Goal: Answer question/provide support

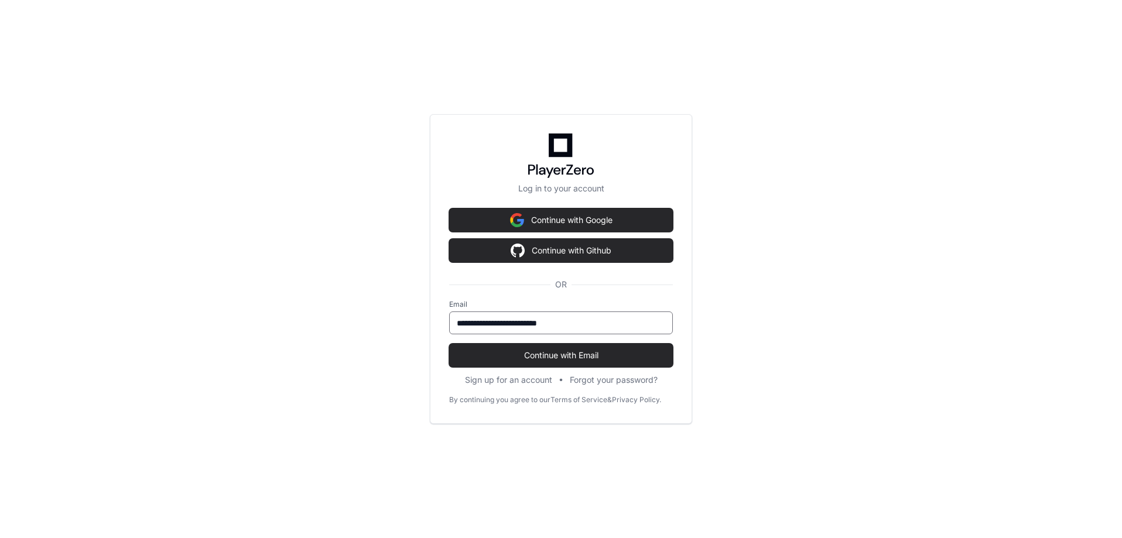
scroll to position [1550, 0]
click at [520, 353] on span "Continue with Email" at bounding box center [561, 356] width 224 height 12
click at [557, 355] on span "Continue with Email" at bounding box center [561, 356] width 224 height 12
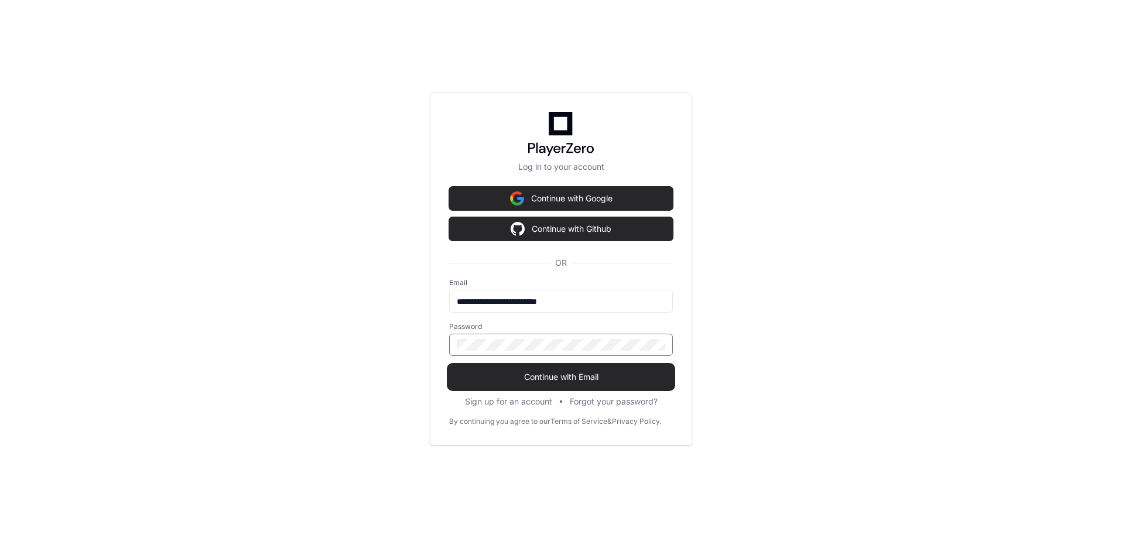
click at [566, 374] on span "Continue with Email" at bounding box center [561, 377] width 224 height 12
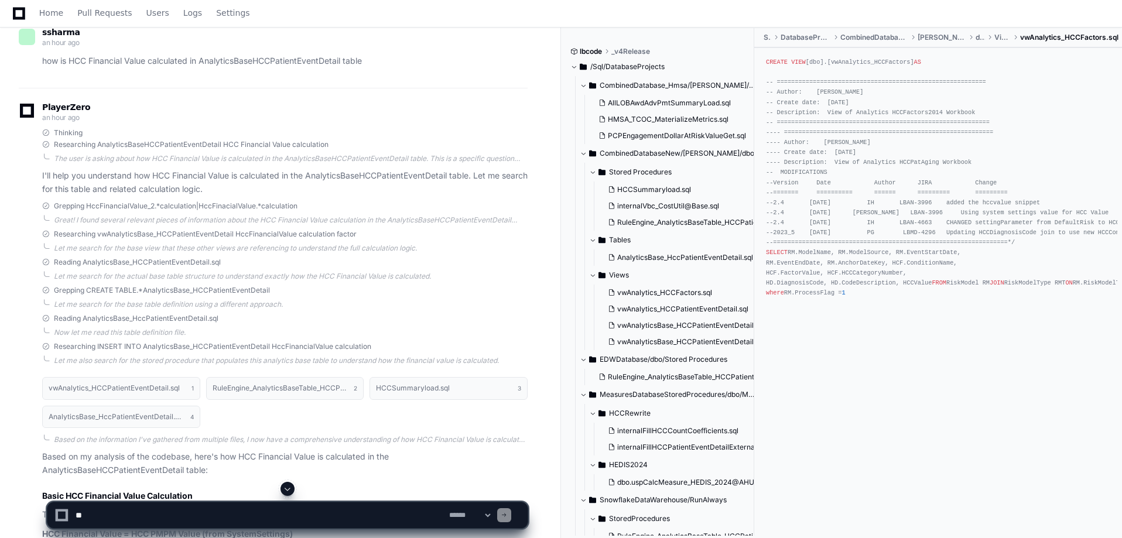
scroll to position [0, 0]
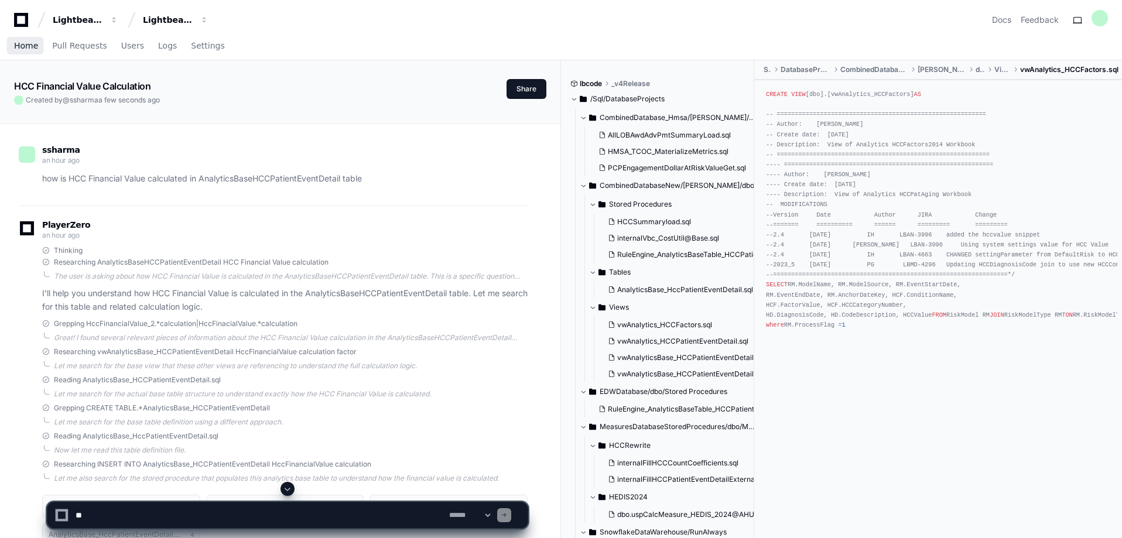
click at [29, 47] on span "Home" at bounding box center [26, 45] width 24 height 7
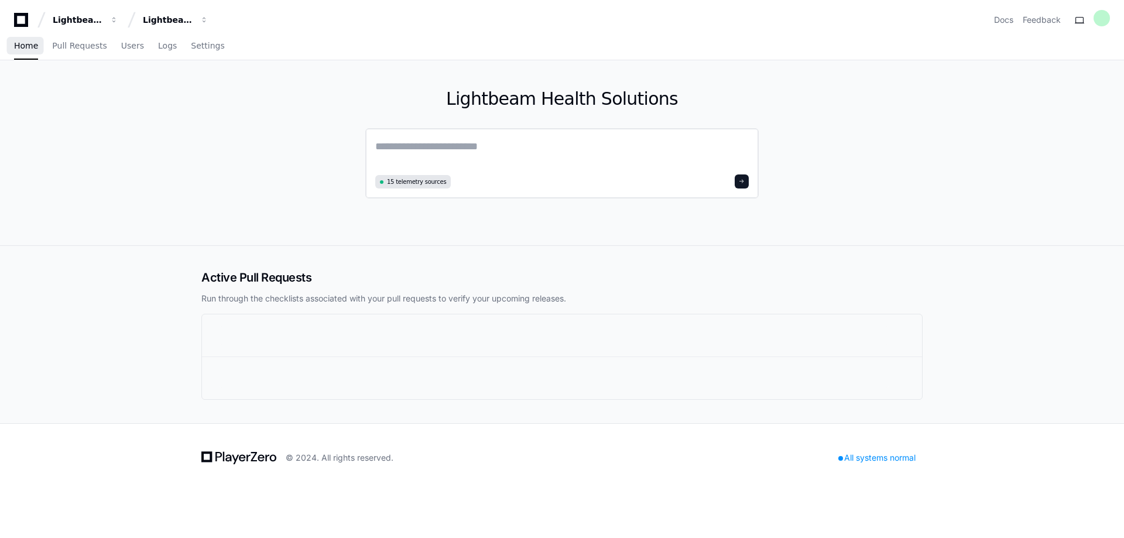
click at [442, 143] on textarea at bounding box center [562, 154] width 374 height 33
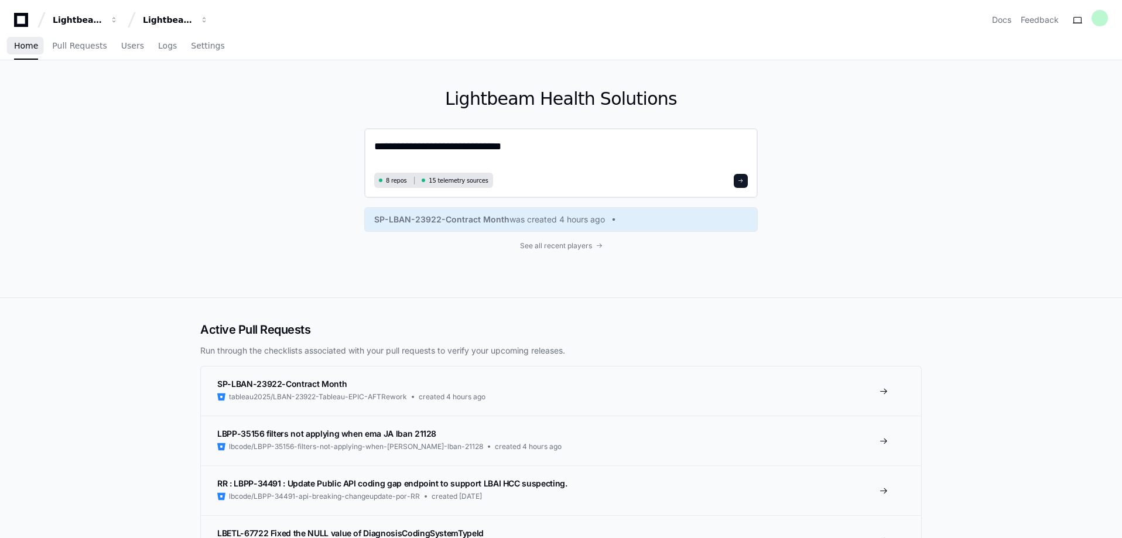
paste textarea "**********"
click at [512, 148] on textarea "**********" at bounding box center [561, 153] width 374 height 31
click at [700, 143] on textarea "**********" at bounding box center [561, 153] width 374 height 31
type textarea "**********"
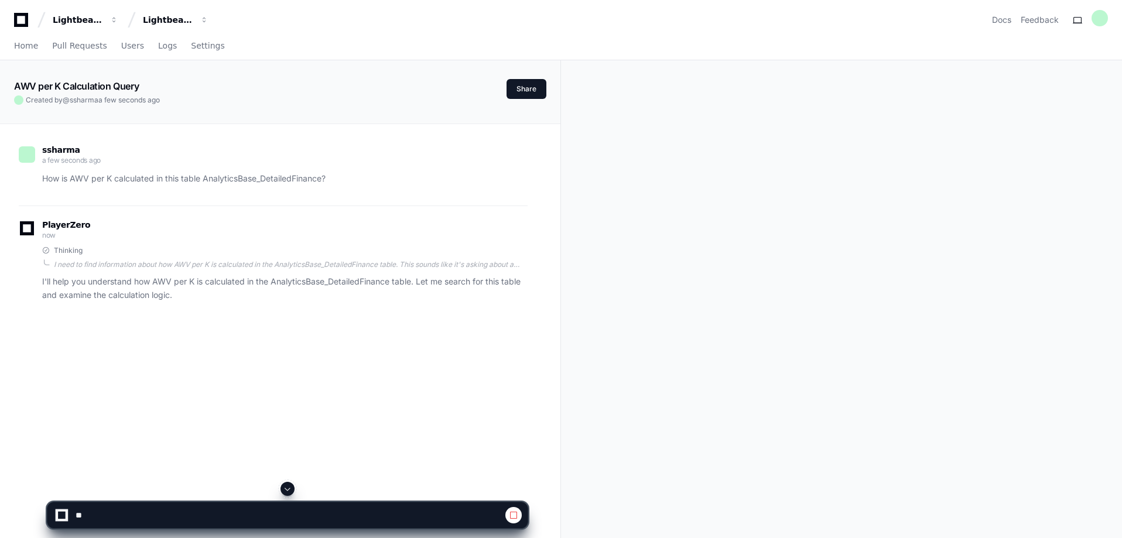
click at [540, 432] on div "ssharma a few seconds ago How is AWV per K calculated in this table AnalyticsBa…" at bounding box center [280, 393] width 532 height 538
click at [512, 516] on span at bounding box center [513, 515] width 9 height 9
click at [23, 44] on span "Home" at bounding box center [26, 45] width 24 height 7
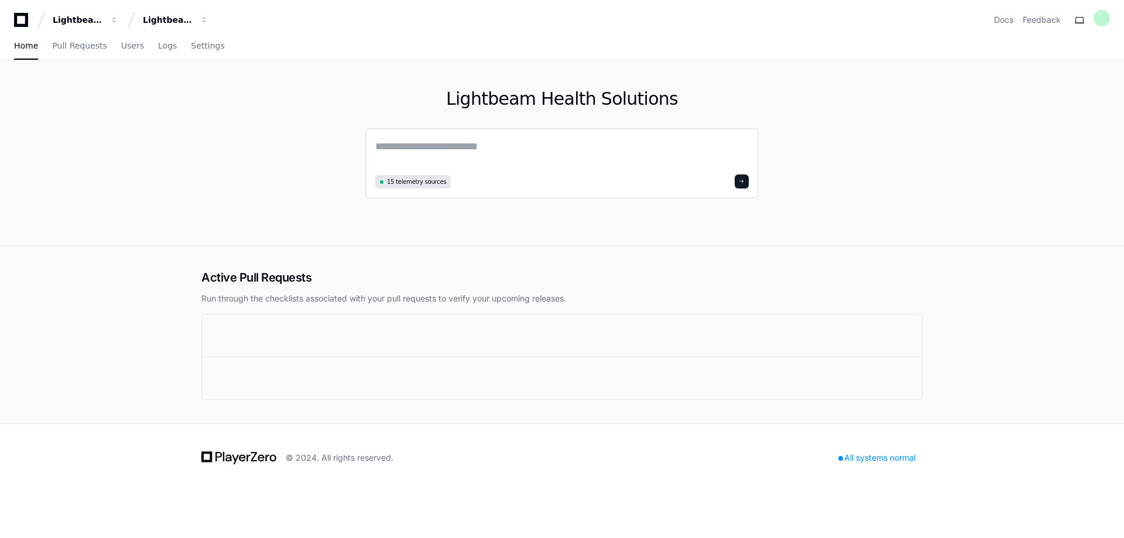
click at [412, 145] on textarea at bounding box center [562, 154] width 374 height 33
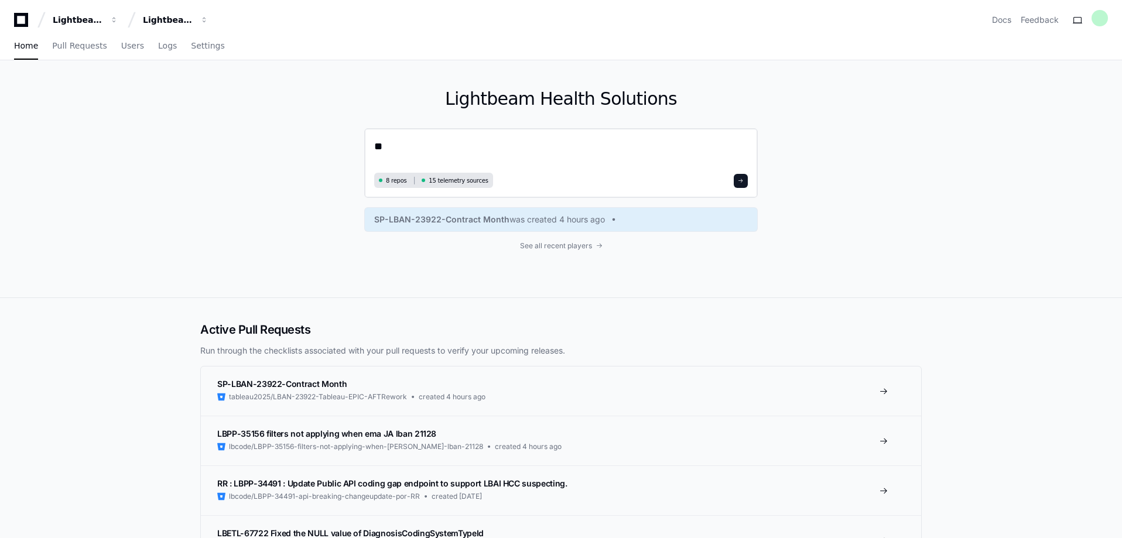
type textarea "*"
paste textarea "**********"
type textarea "**********"
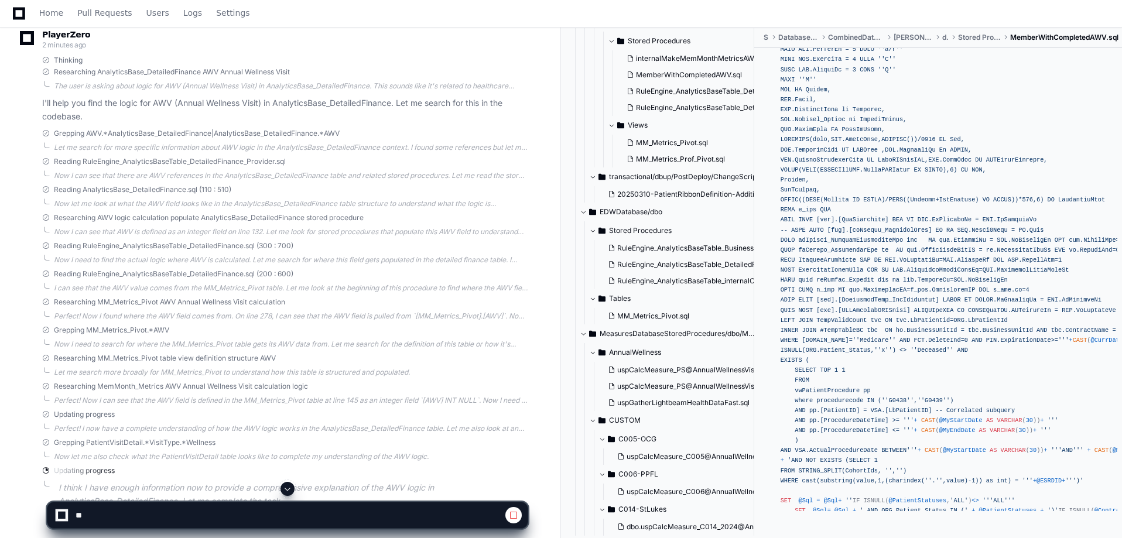
scroll to position [193, 0]
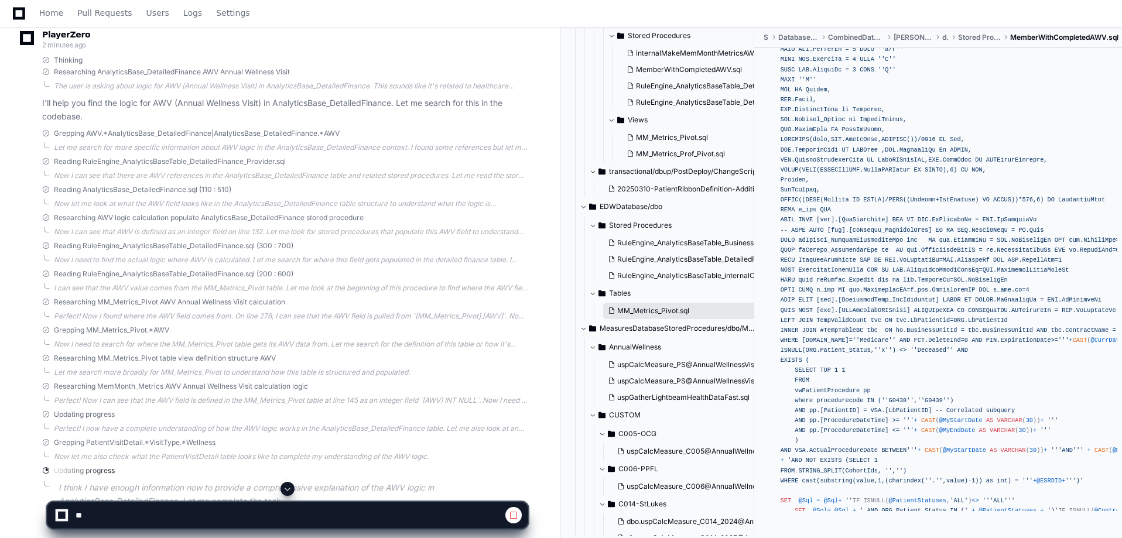
click at [654, 307] on span "MM_Metrics_Pivot.sql" at bounding box center [653, 310] width 72 height 9
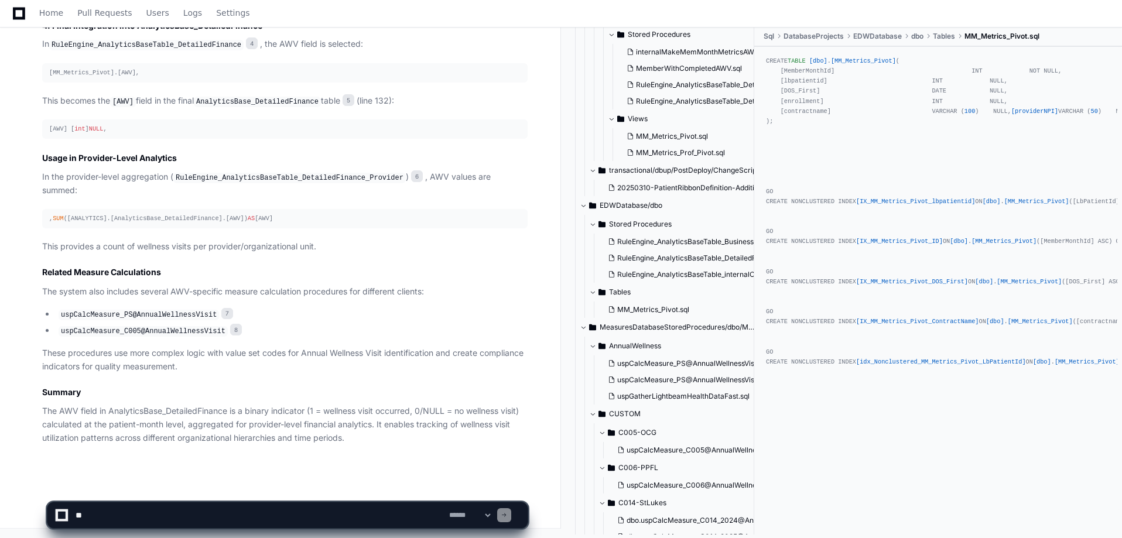
scroll to position [1381, 0]
click at [719, 362] on span "uspCalcMeasure_PS@AnnualWellnessVisit.sql" at bounding box center [693, 363] width 152 height 9
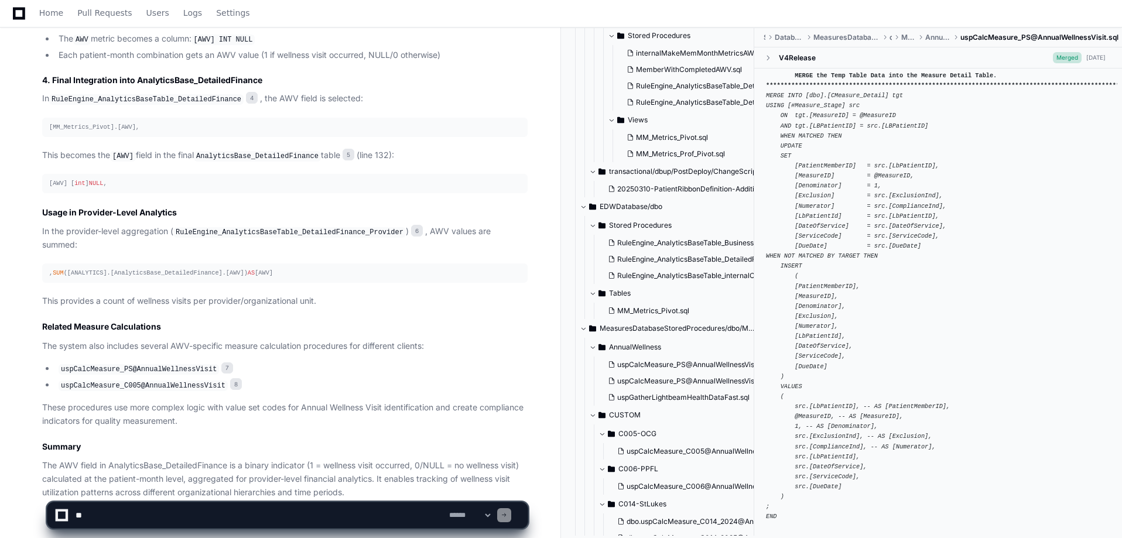
scroll to position [1272, 0]
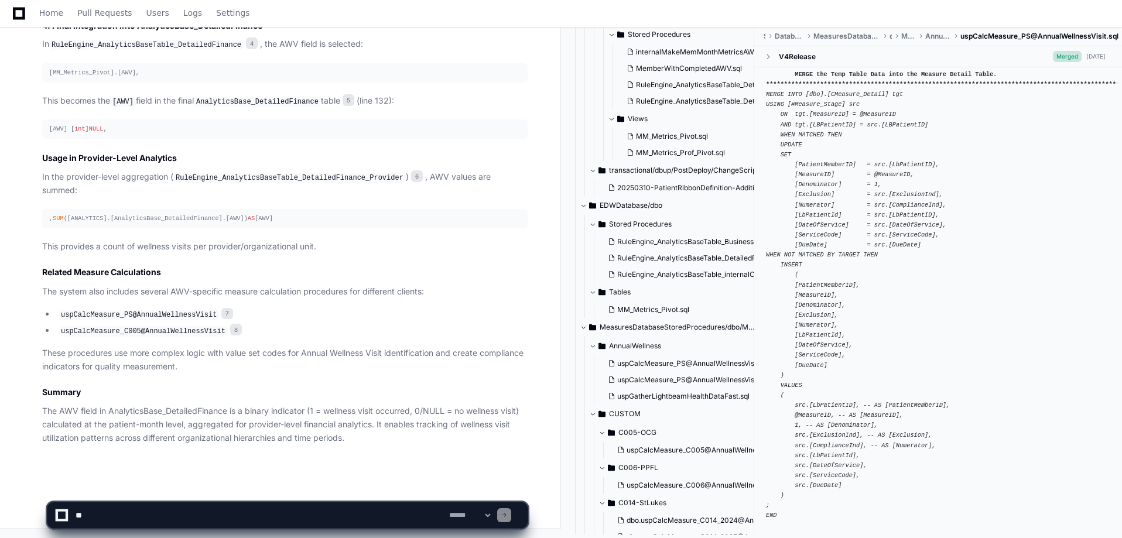
click at [217, 519] on textarea at bounding box center [260, 515] width 374 height 26
click at [165, 511] on textarea at bounding box center [260, 515] width 374 height 26
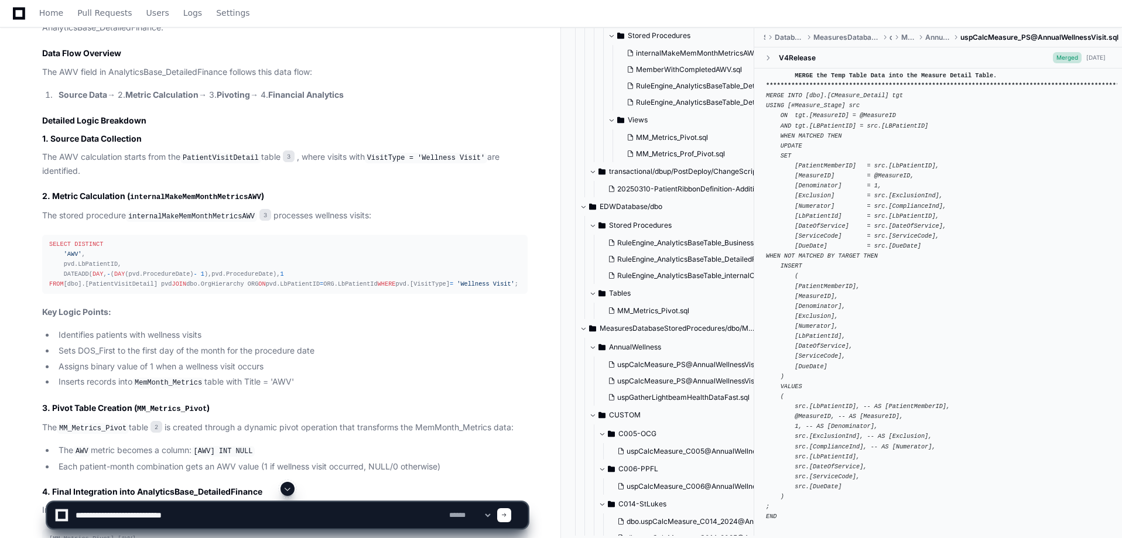
scroll to position [782, 0]
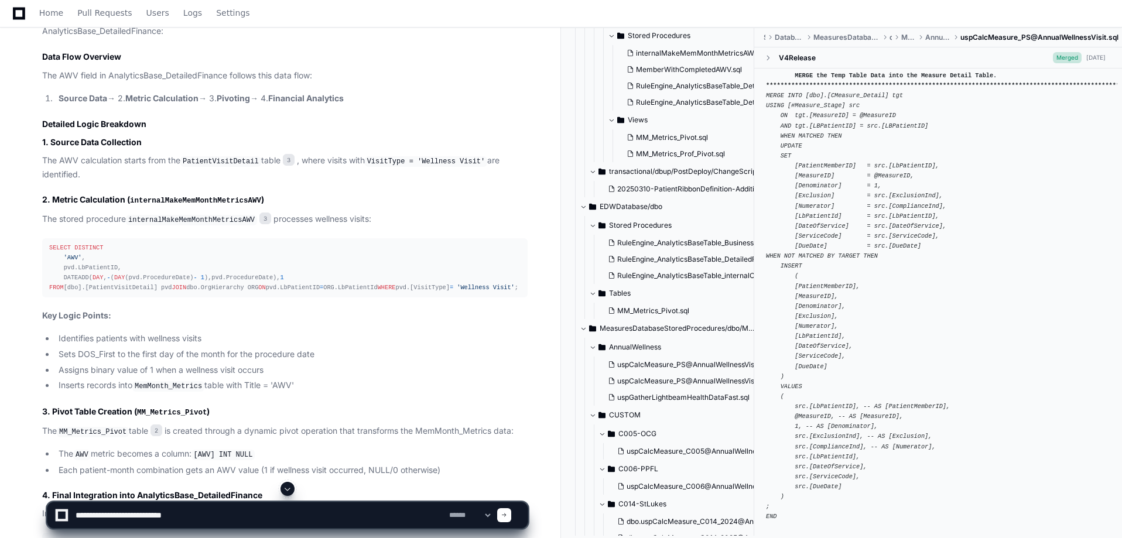
click at [201, 517] on textarea at bounding box center [260, 515] width 374 height 26
type textarea "**********"
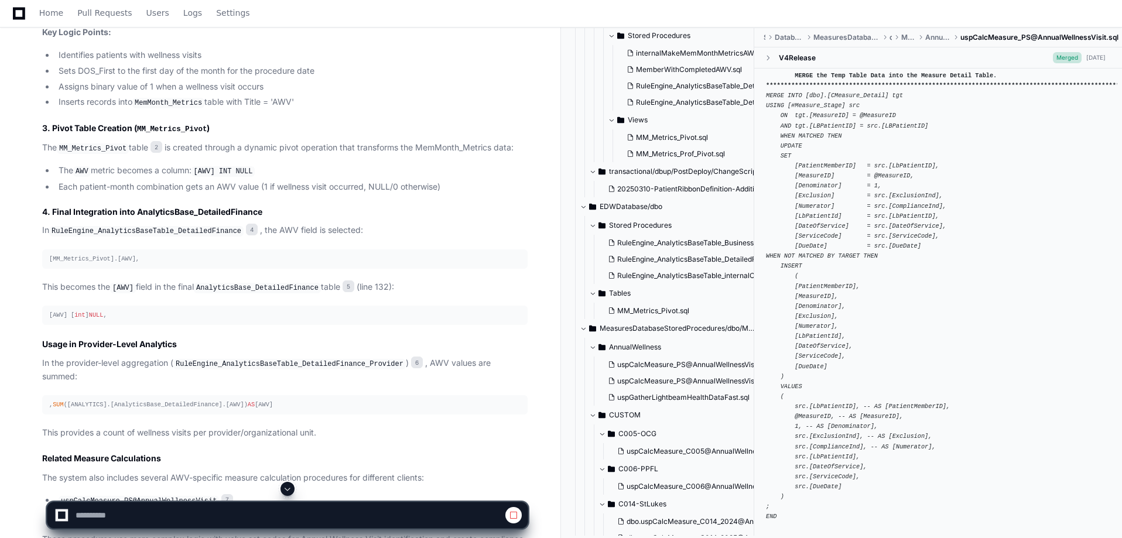
scroll to position [1140, 0]
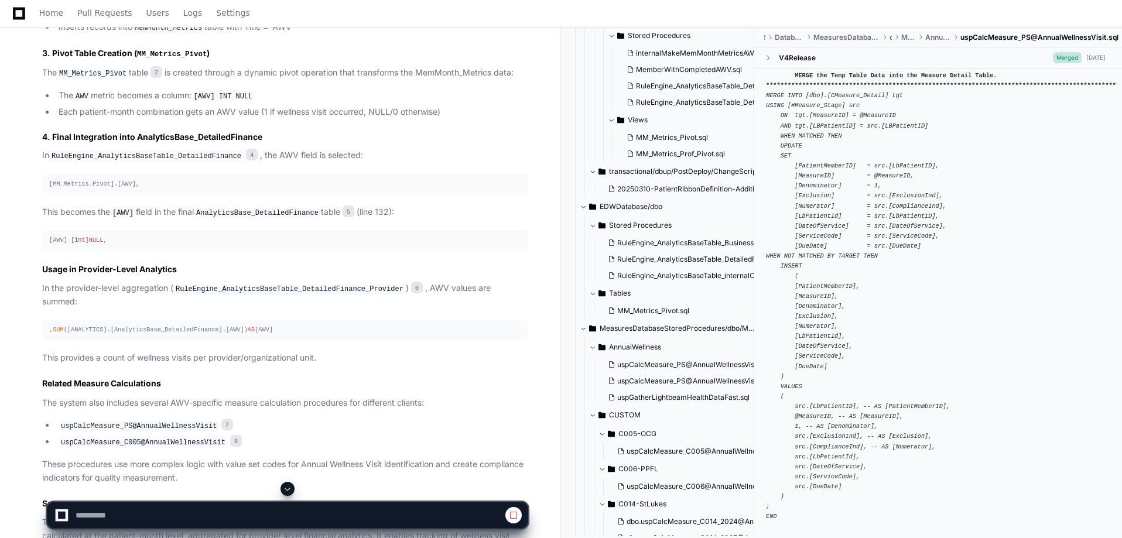
click at [290, 494] on button at bounding box center [287, 489] width 14 height 14
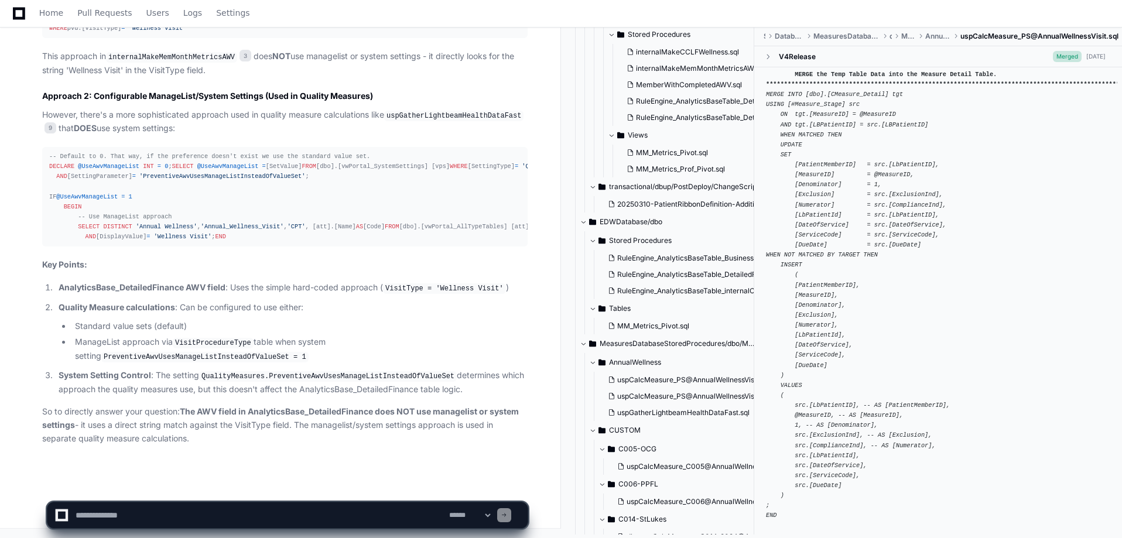
scroll to position [2089, 0]
click at [94, 511] on textarea at bounding box center [260, 515] width 374 height 26
type textarea "**********"
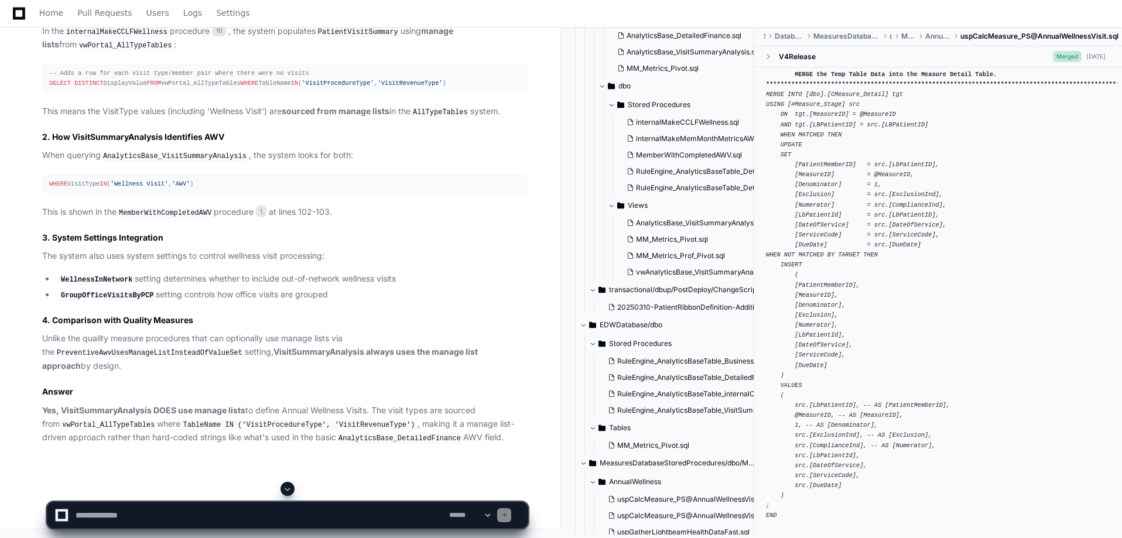
scroll to position [2808, 0]
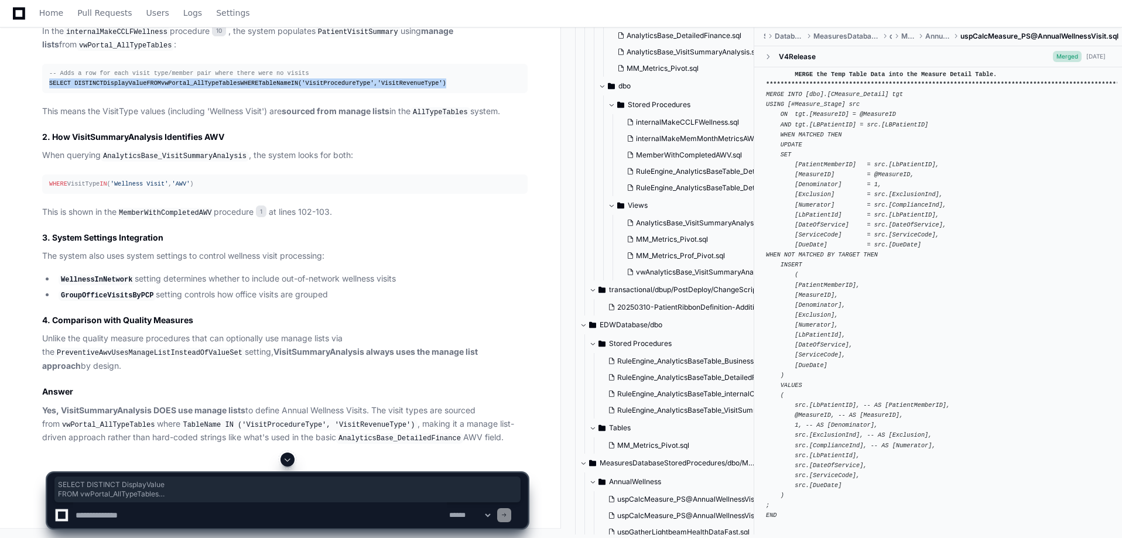
drag, startPoint x: 261, startPoint y: 163, endPoint x: 45, endPoint y: 139, distance: 217.4
click at [45, 93] on pre "-- Adds a row for each visit type/member pair where there were no visits SELECT…" at bounding box center [284, 78] width 485 height 29
copy div "SELECT DISTINCT DisplayValue FROM vwPortal_AllTypeTables WHERE TableName IN ( '…"
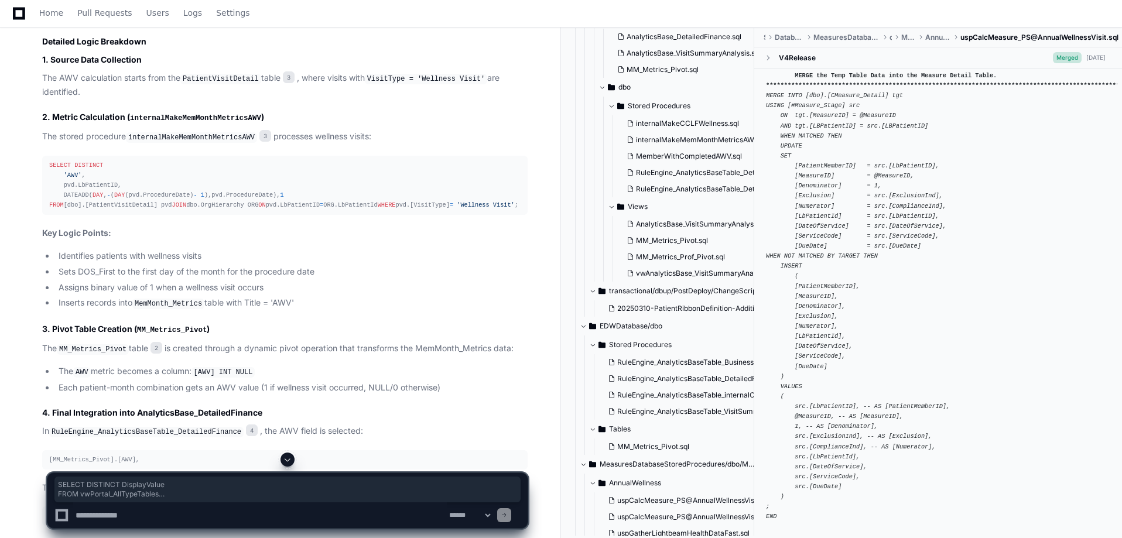
scroll to position [812, 0]
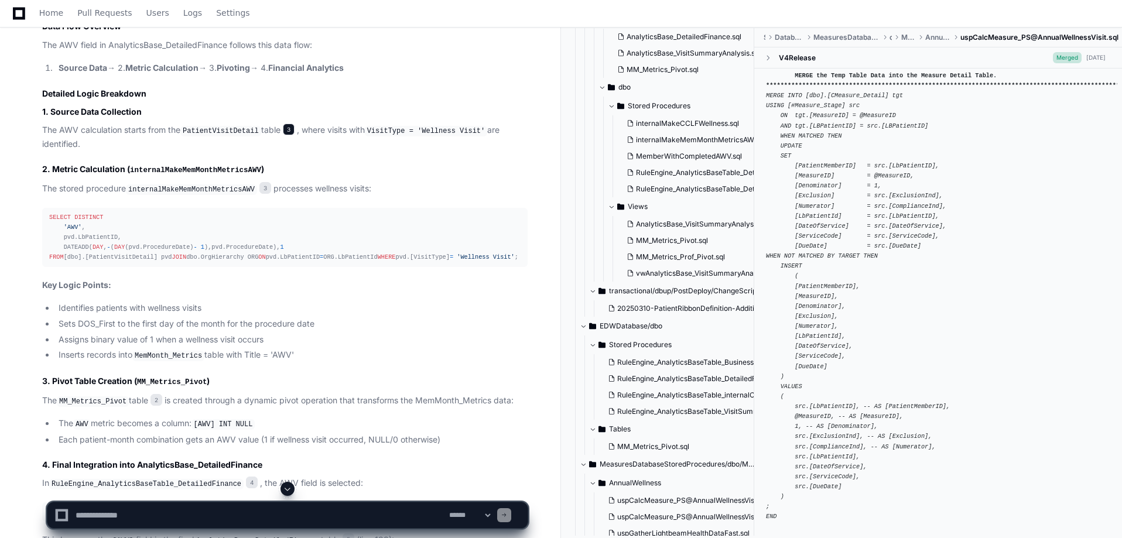
click at [290, 129] on span "3" at bounding box center [289, 130] width 12 height 12
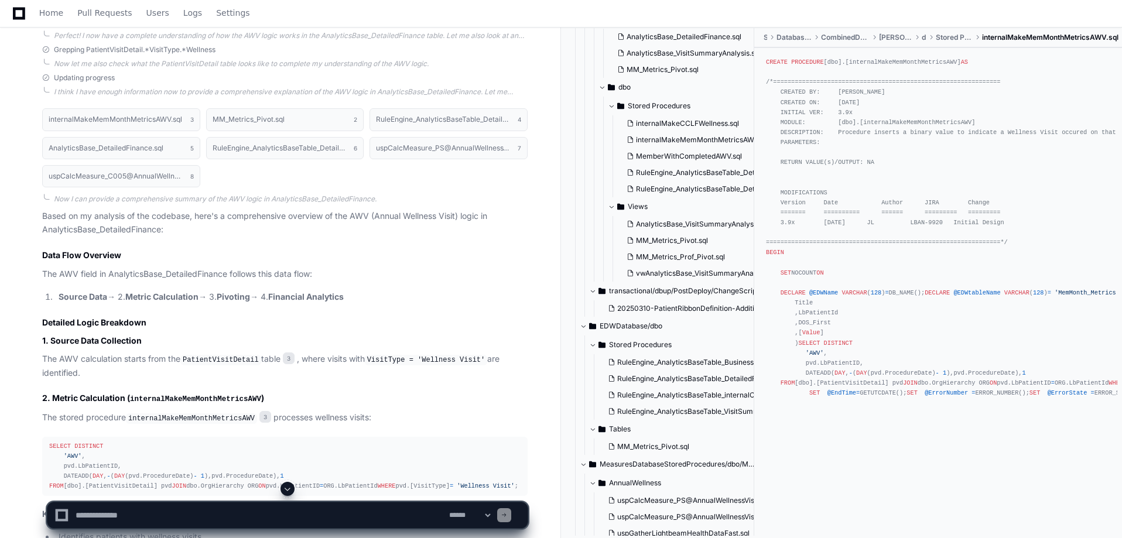
scroll to position [562, 0]
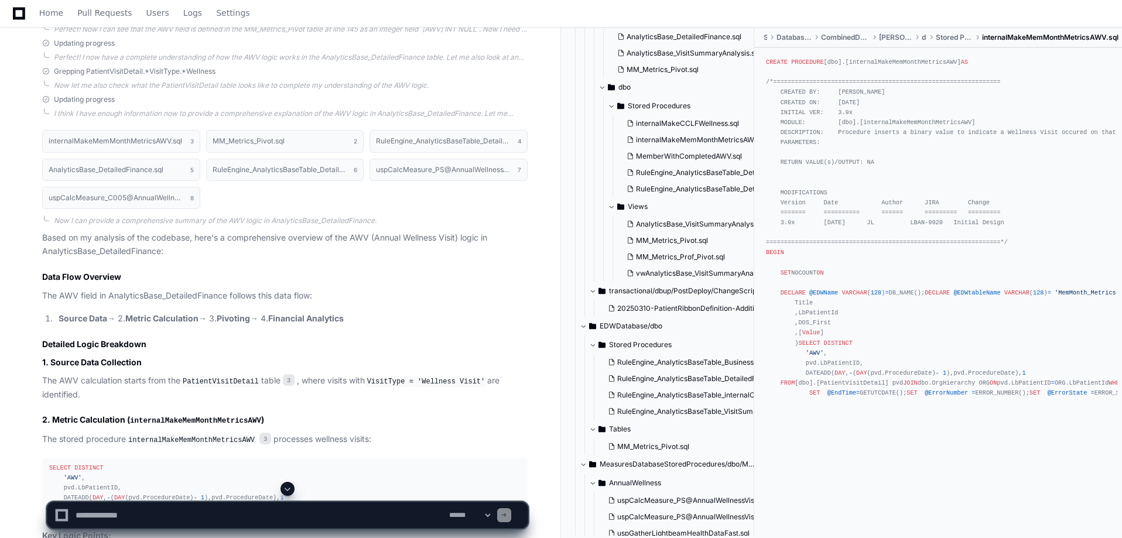
click at [220, 382] on code "PatientVisitDetail" at bounding box center [220, 382] width 81 height 11
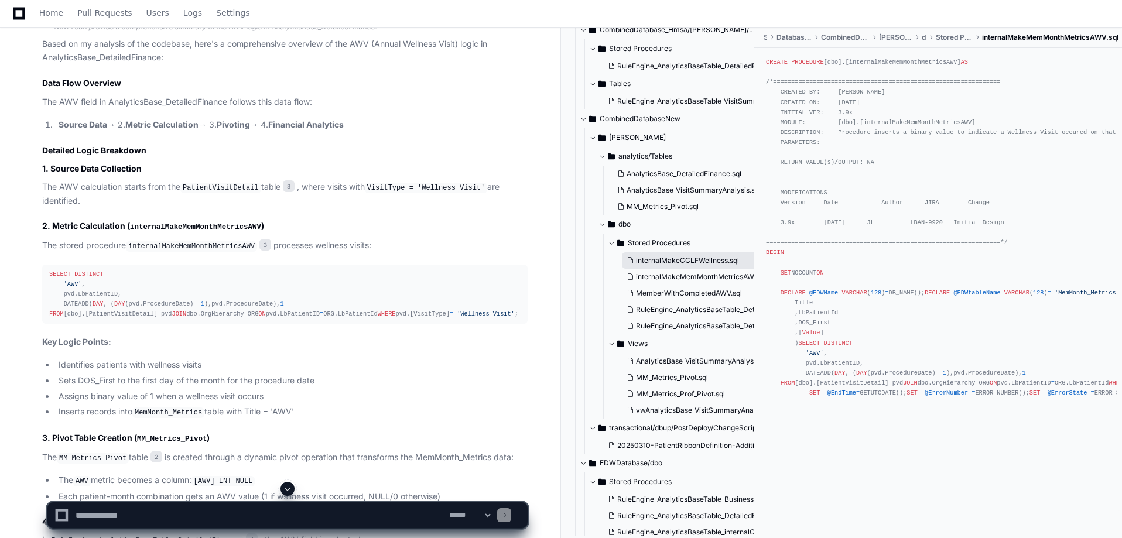
scroll to position [0, 0]
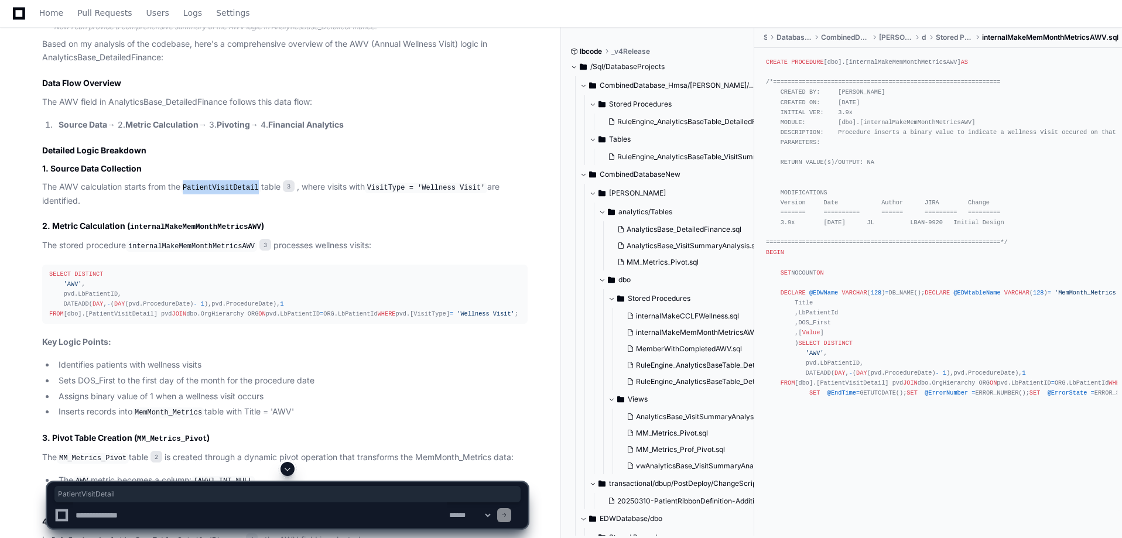
drag, startPoint x: 256, startPoint y: 186, endPoint x: 185, endPoint y: 186, distance: 71.4
click at [185, 186] on code "PatientVisitDetail" at bounding box center [220, 188] width 81 height 11
drag, startPoint x: 256, startPoint y: 187, endPoint x: 188, endPoint y: 186, distance: 68.5
click at [188, 186] on code "PatientVisitDetail" at bounding box center [220, 188] width 81 height 11
click at [87, 515] on textarea at bounding box center [260, 515] width 374 height 26
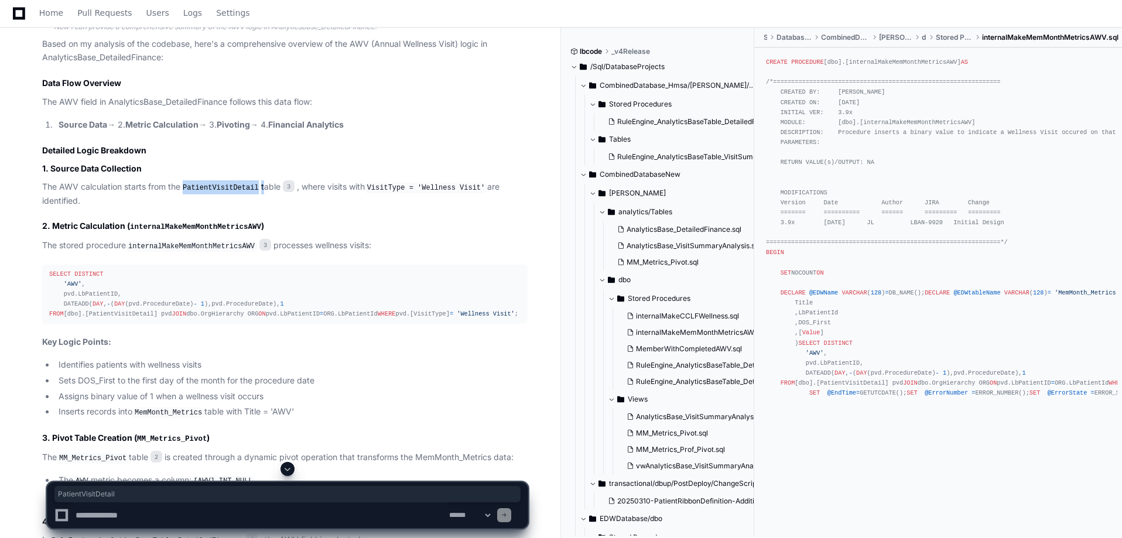
drag, startPoint x: 261, startPoint y: 183, endPoint x: 188, endPoint y: 182, distance: 72.6
click at [188, 182] on p "The AWV calculation starts from the PatientVisitDetail table 3 , where visits w…" at bounding box center [284, 193] width 485 height 27
copy p "PatientVisitDetail"
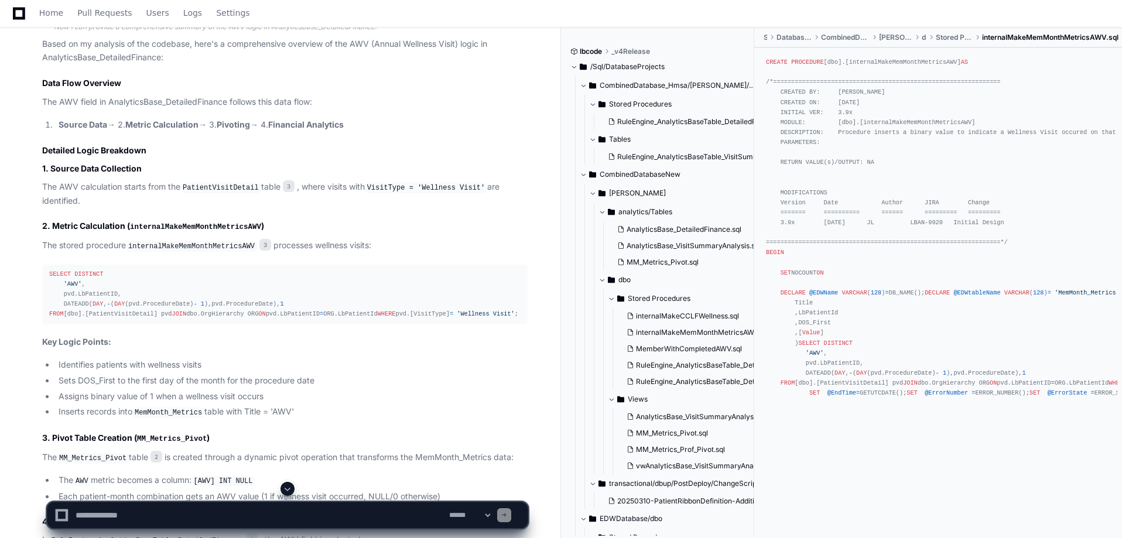
click at [91, 521] on textarea at bounding box center [260, 515] width 374 height 26
paste textarea "**********"
type textarea "**********"
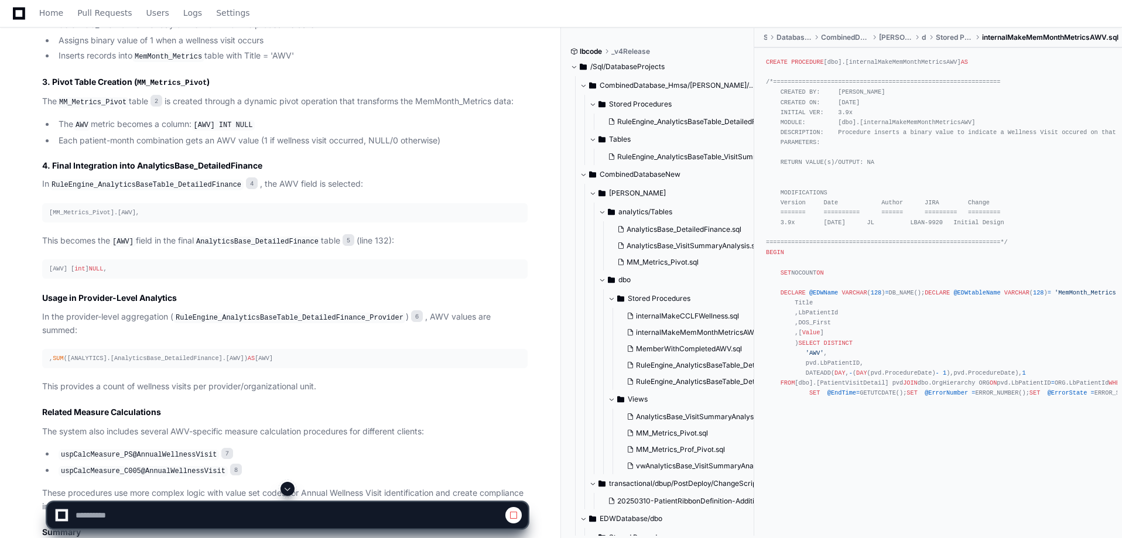
scroll to position [1237, 0]
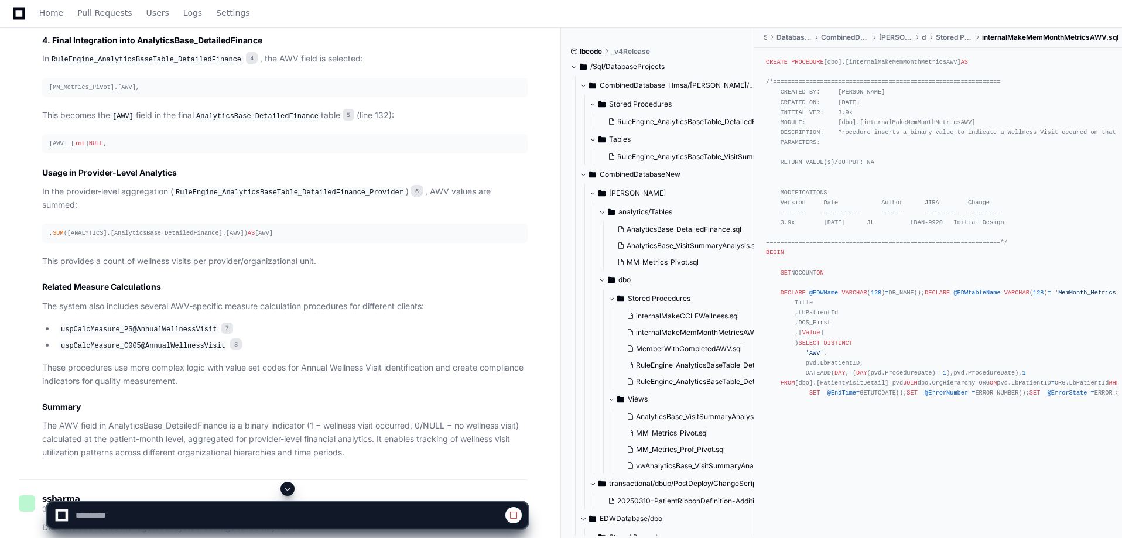
click at [273, 495] on div at bounding box center [287, 489] width 481 height 14
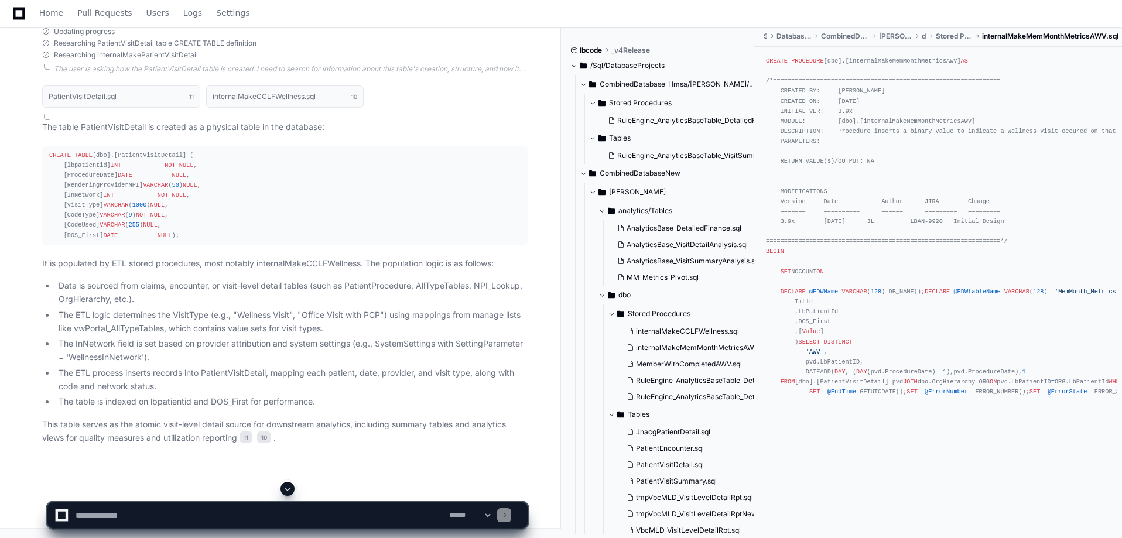
scroll to position [3359, 0]
click at [123, 515] on textarea at bounding box center [260, 515] width 374 height 26
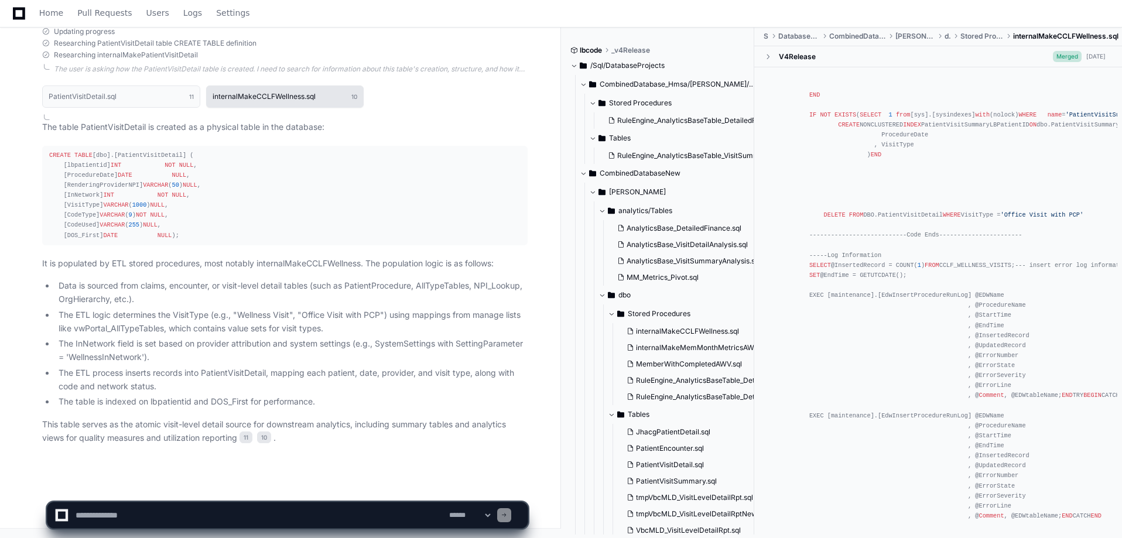
scroll to position [5152, 0]
